Goal: Task Accomplishment & Management: Use online tool/utility

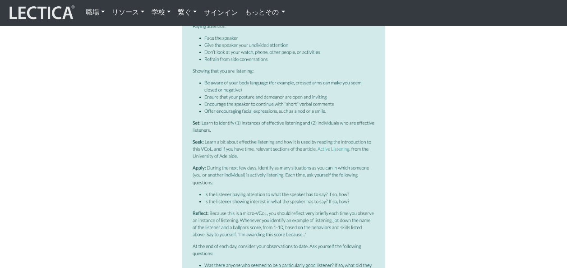
scroll to position [1760, 0]
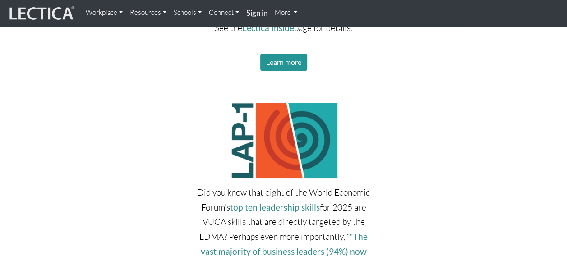
scroll to position [1668, 0]
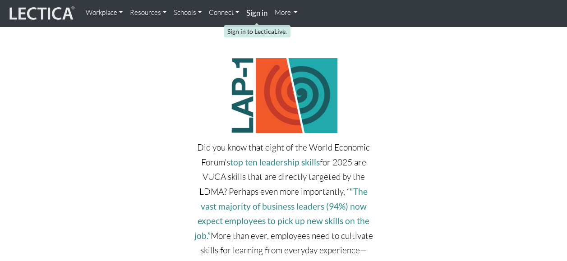
click at [255, 10] on strong "Sign in" at bounding box center [256, 12] width 21 height 9
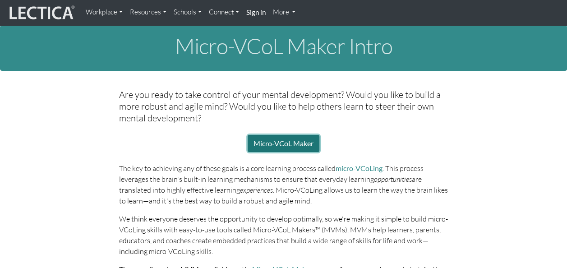
click at [305, 140] on link "Micro-VCoL Maker" at bounding box center [284, 143] width 72 height 17
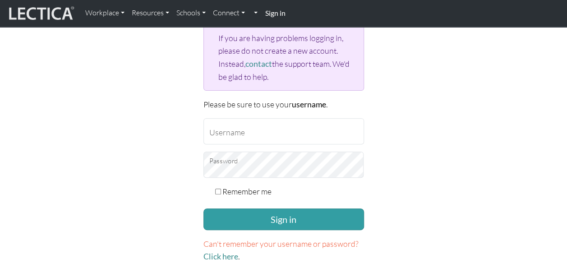
scroll to position [135, 0]
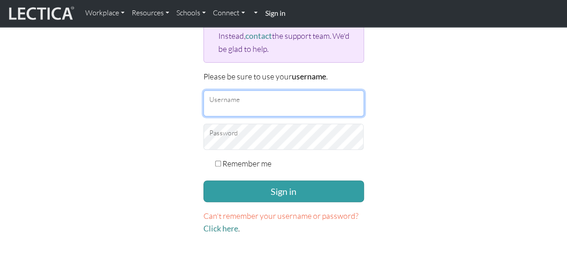
click at [307, 111] on input "Username" at bounding box center [283, 103] width 161 height 26
type input "[EMAIL_ADDRESS][PERSON_NAME][DOMAIN_NAME]"
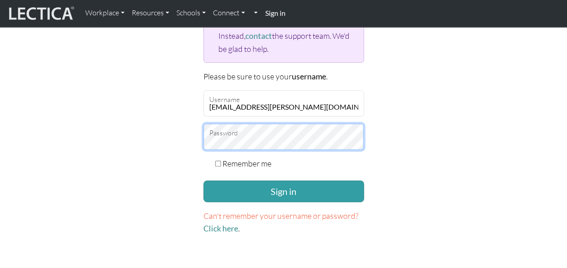
click at [203, 180] on button "Sign in" at bounding box center [283, 191] width 161 height 22
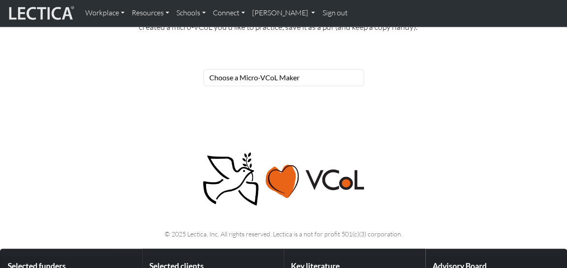
scroll to position [135, 0]
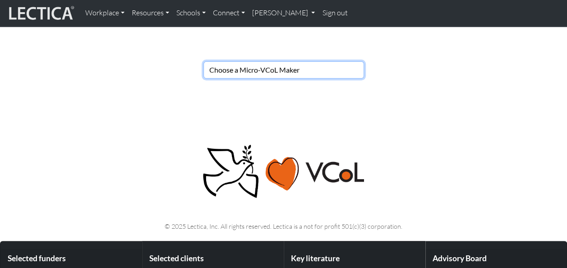
click at [280, 68] on select "Choose a Micro-VCoL Maker" at bounding box center [283, 69] width 161 height 17
select select "7821123e-00de-44ee-af13-bae6e75f9bf4"
click at [203, 61] on select "Choose a Micro-VCoL Maker" at bounding box center [283, 69] width 161 height 17
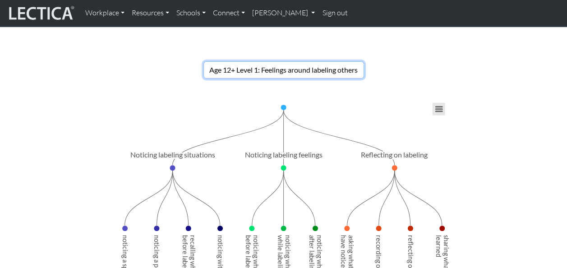
click at [437, 109] on button "View chart menu, Chart" at bounding box center [438, 109] width 13 height 13
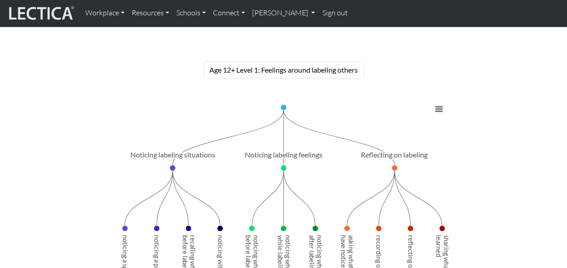
click at [500, 142] on div "Chart Chart with 15 data points. View as data table, Chart Created with Highcha…" at bounding box center [284, 212] width 514 height 225
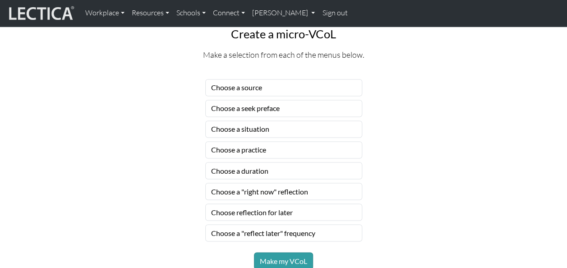
scroll to position [721, 0]
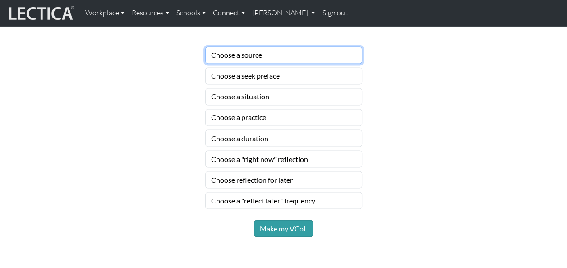
click at [279, 54] on select "Choose a source" at bounding box center [283, 54] width 157 height 17
click at [205, 46] on select "Choose a source" at bounding box center [283, 54] width 157 height 17
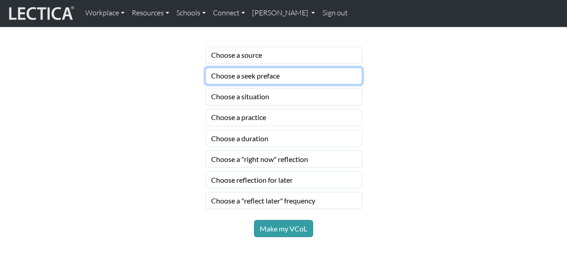
click at [277, 76] on select "Choose a seek preface" at bounding box center [283, 75] width 157 height 17
click at [205, 67] on select "Choose a seek preface" at bounding box center [283, 75] width 157 height 17
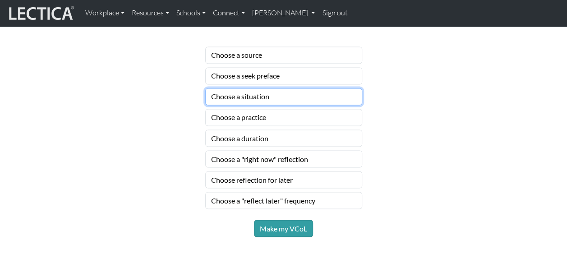
click at [263, 101] on select "Choose a situation" at bounding box center [283, 96] width 157 height 17
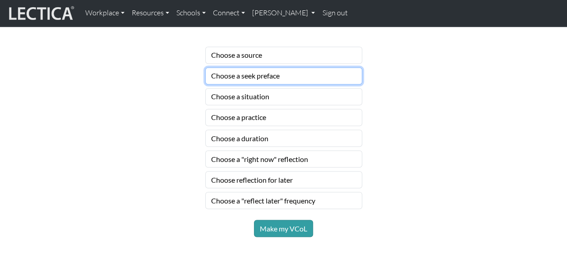
click at [283, 74] on select "Choose a seek preface" at bounding box center [283, 75] width 157 height 17
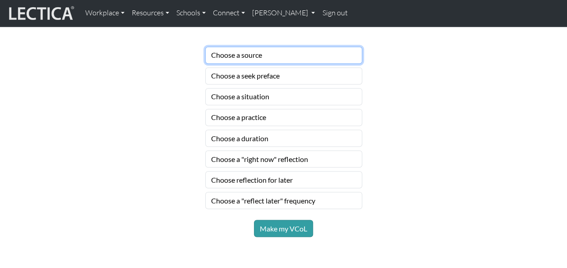
click at [288, 58] on select "Choose a source" at bounding box center [283, 54] width 157 height 17
select select "classmates"
click at [205, 46] on select "Choose a source" at bounding box center [283, 54] width 157 height 17
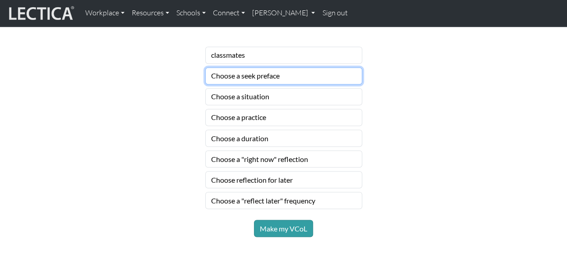
click at [271, 80] on select "Choose a seek preface" at bounding box center [283, 75] width 157 height 17
select select "before you start practicing, ask"
click at [205, 67] on select "Choose a seek preface" at bounding box center [283, 75] width 157 height 17
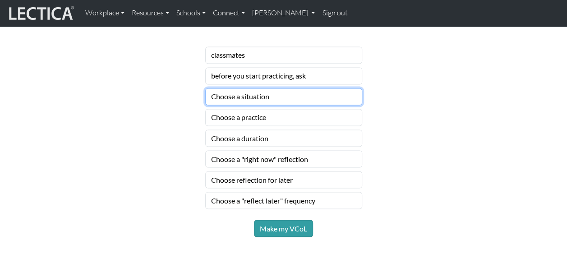
click at [263, 102] on select "Choose a situation" at bounding box center [283, 96] width 157 height 17
select select "untrustworthy or trustworthy person"
click at [205, 88] on select "Choose a situation" at bounding box center [283, 96] width 157 height 17
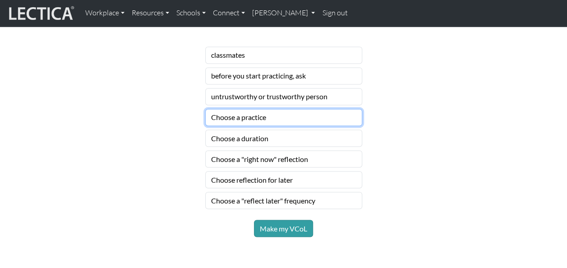
click at [254, 114] on select "Choose a practice" at bounding box center [283, 117] width 157 height 17
select select "notice how you felt right after labeling that person"
click at [205, 109] on select "Choose a practice" at bounding box center [283, 117] width 157 height 17
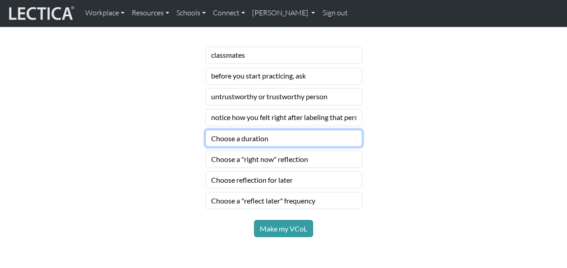
click at [287, 135] on select "Choose a duration" at bounding box center [283, 137] width 157 height 17
select select "for the next week or so"
click at [205, 129] on select "Choose a duration" at bounding box center [283, 137] width 157 height 17
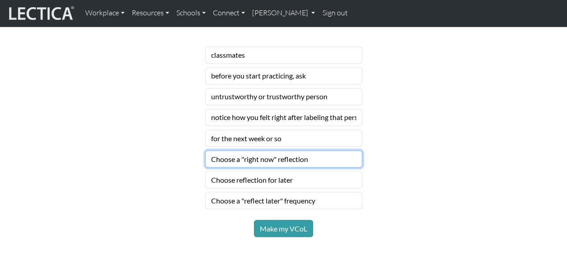
click at [276, 154] on select "Choose a "right now" reflection" at bounding box center [283, 158] width 157 height 17
select select "tell yourself what you're noticing"
click at [205, 150] on select "Choose a "right now" reflection" at bounding box center [283, 158] width 157 height 17
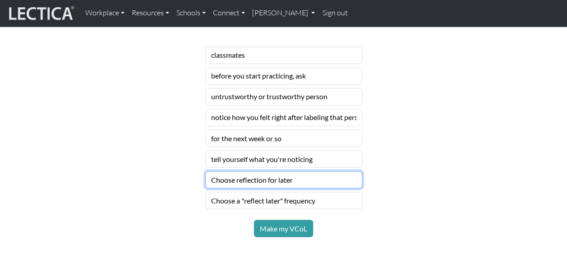
click at [304, 174] on select "Choose reflection for later" at bounding box center [283, 179] width 157 height 17
select select "review learning and set intentions"
click at [205, 171] on select "Choose reflection for later" at bounding box center [283, 179] width 157 height 17
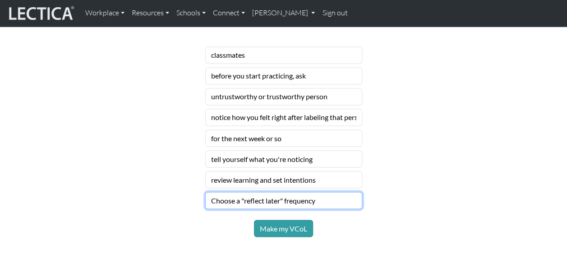
click at [278, 198] on select "Choose a "reflect later" frequency" at bounding box center [283, 200] width 157 height 17
select select "daily"
click at [205, 192] on select "Choose a "reflect later" frequency" at bounding box center [283, 200] width 157 height 17
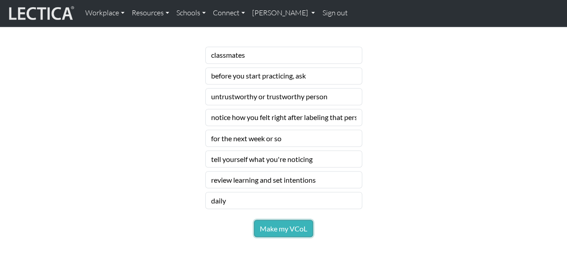
click at [276, 220] on button "Make my VCoL" at bounding box center [283, 228] width 59 height 17
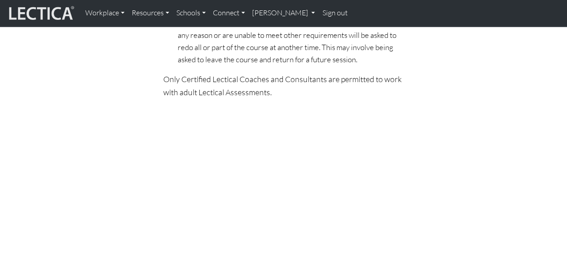
scroll to position [2164, 0]
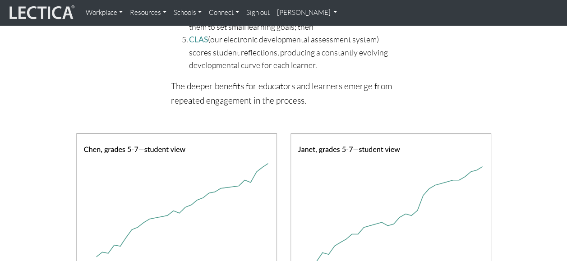
scroll to position [992, 0]
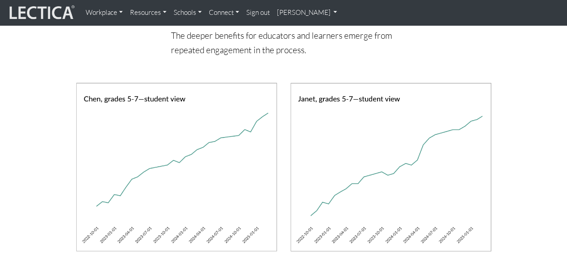
click at [45, 7] on img at bounding box center [41, 12] width 68 height 17
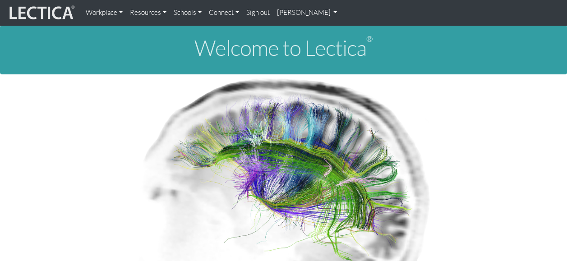
click at [104, 12] on link "Workplace" at bounding box center [104, 13] width 44 height 18
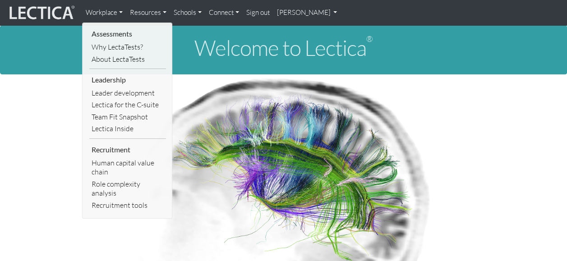
click at [297, 9] on link "[PERSON_NAME]" at bounding box center [307, 13] width 68 height 18
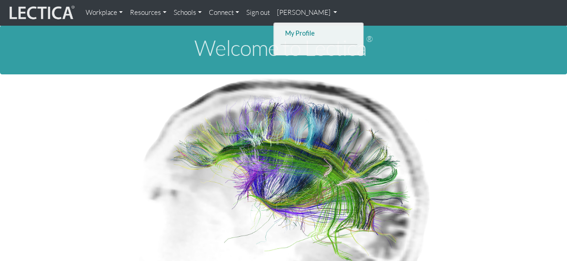
click at [291, 31] on link "My Profile" at bounding box center [319, 33] width 72 height 11
